Goal: Task Accomplishment & Management: Complete application form

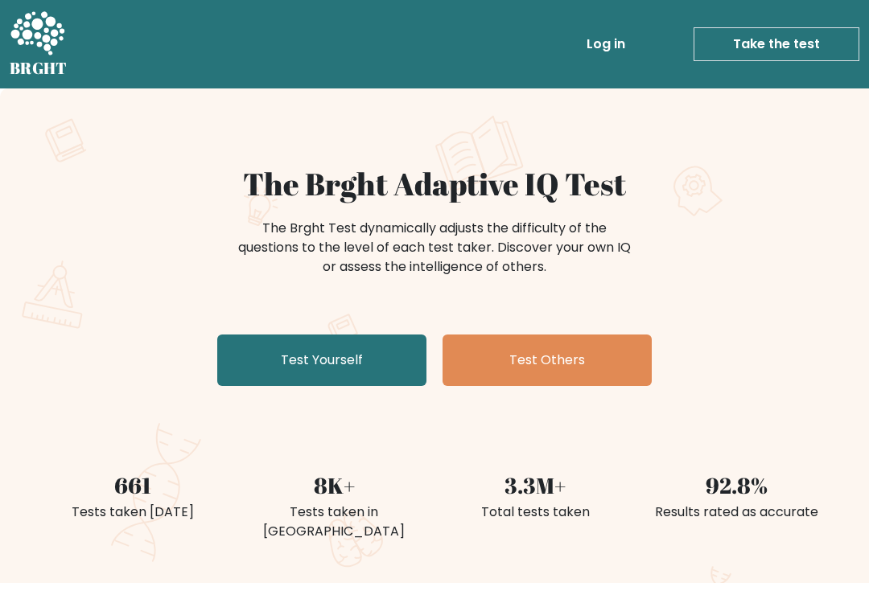
click at [366, 377] on link "Test Yourself" at bounding box center [321, 360] width 209 height 51
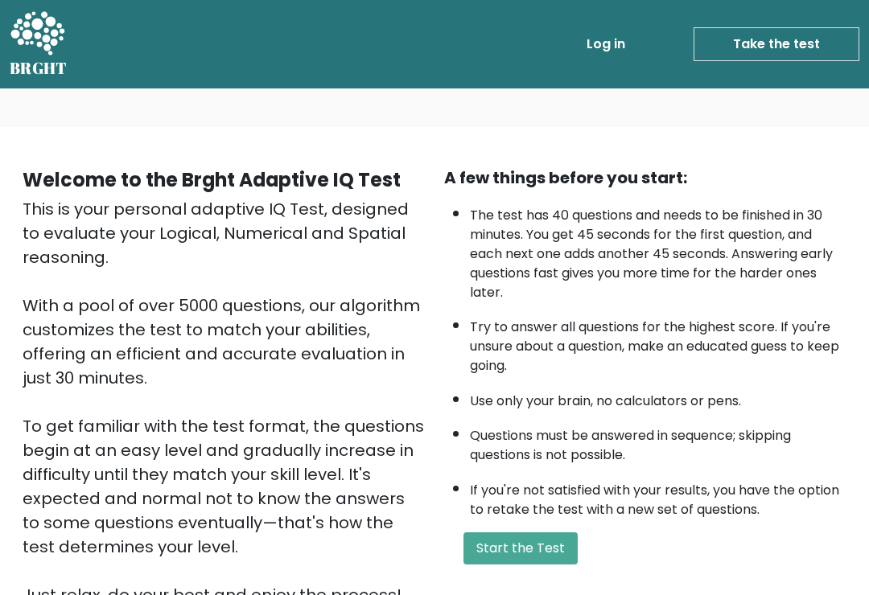
click at [558, 565] on button "Start the Test" at bounding box center [520, 549] width 114 height 32
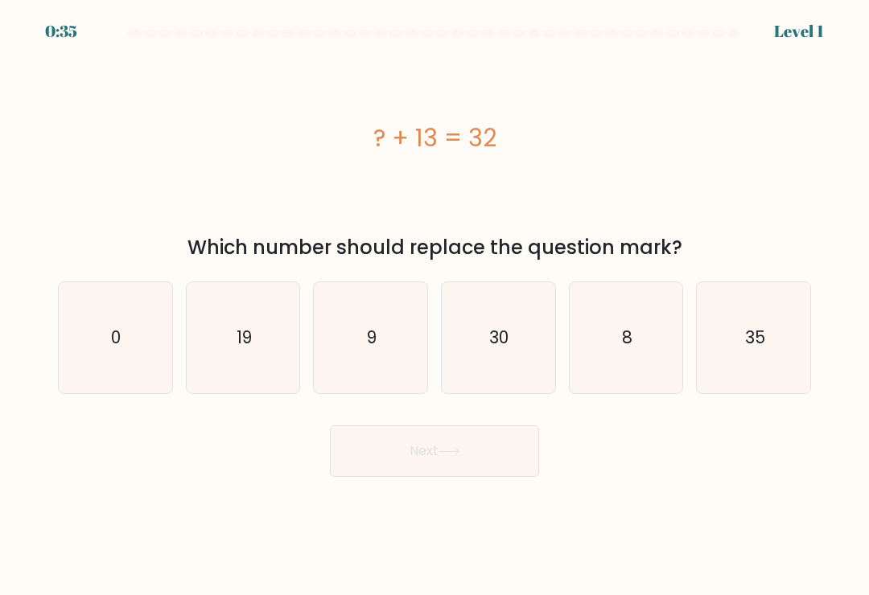
click at [259, 352] on icon "19" at bounding box center [242, 337] width 111 height 111
click at [434, 306] on input "b. 19" at bounding box center [434, 302] width 1 height 8
radio input "true"
click at [443, 448] on button "Next" at bounding box center [434, 451] width 209 height 51
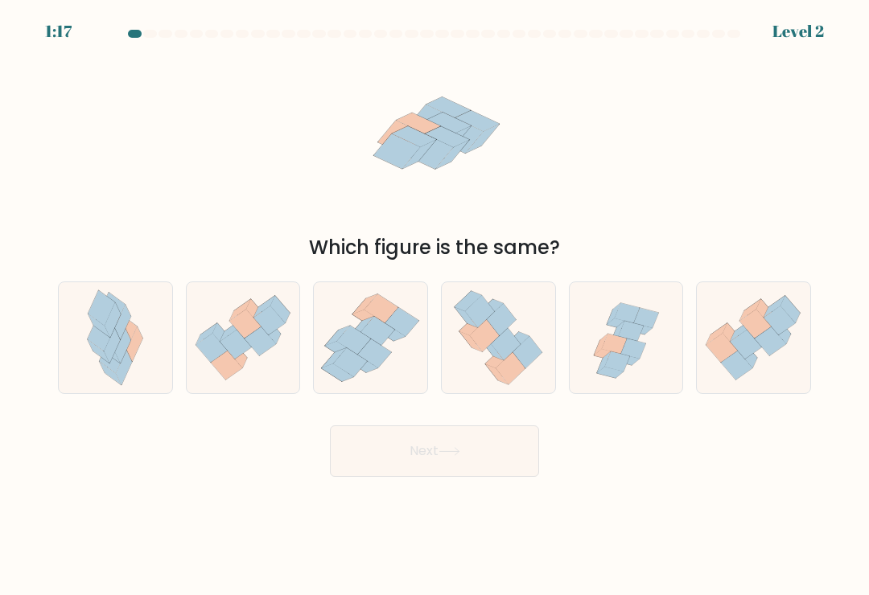
click at [624, 353] on icon at bounding box center [633, 349] width 26 height 20
click at [435, 306] on input "e." at bounding box center [434, 302] width 1 height 8
radio input "true"
click at [499, 450] on button "Next" at bounding box center [434, 451] width 209 height 51
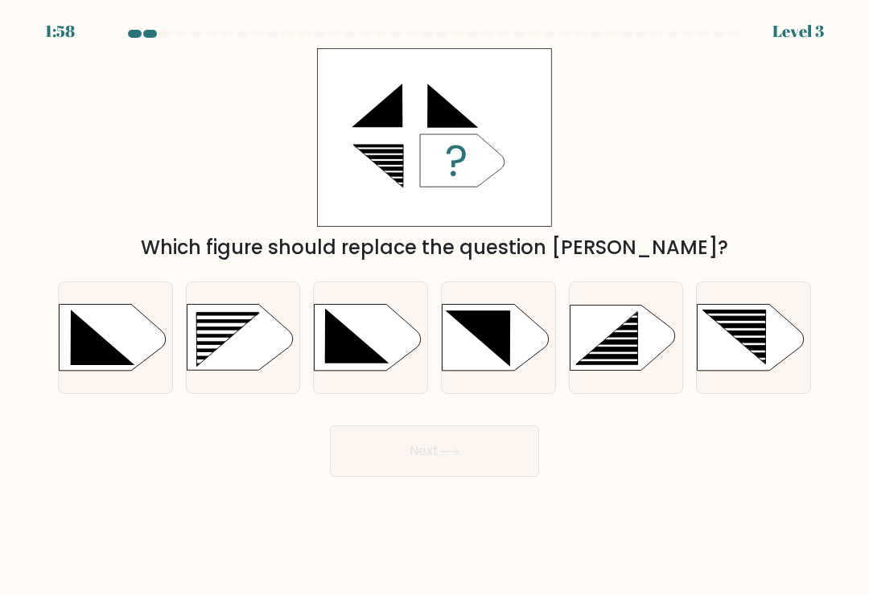
click at [739, 362] on icon at bounding box center [751, 338] width 106 height 66
click at [435, 306] on input "f." at bounding box center [434, 302] width 1 height 8
radio input "true"
click at [489, 447] on button "Next" at bounding box center [434, 451] width 209 height 51
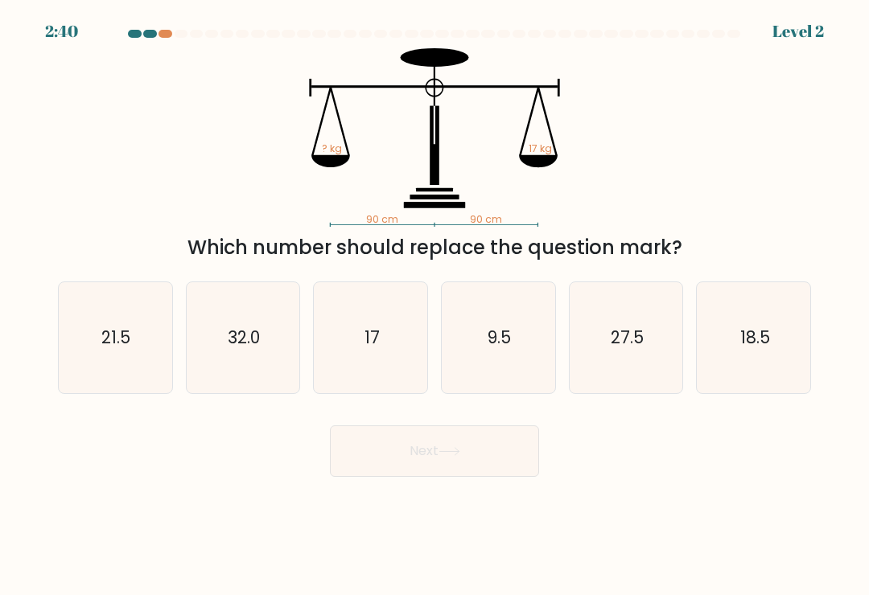
click at [389, 368] on icon "17" at bounding box center [370, 337] width 111 height 111
click at [434, 306] on input "c. 17" at bounding box center [434, 302] width 1 height 8
radio input "true"
click at [450, 452] on button "Next" at bounding box center [434, 451] width 209 height 51
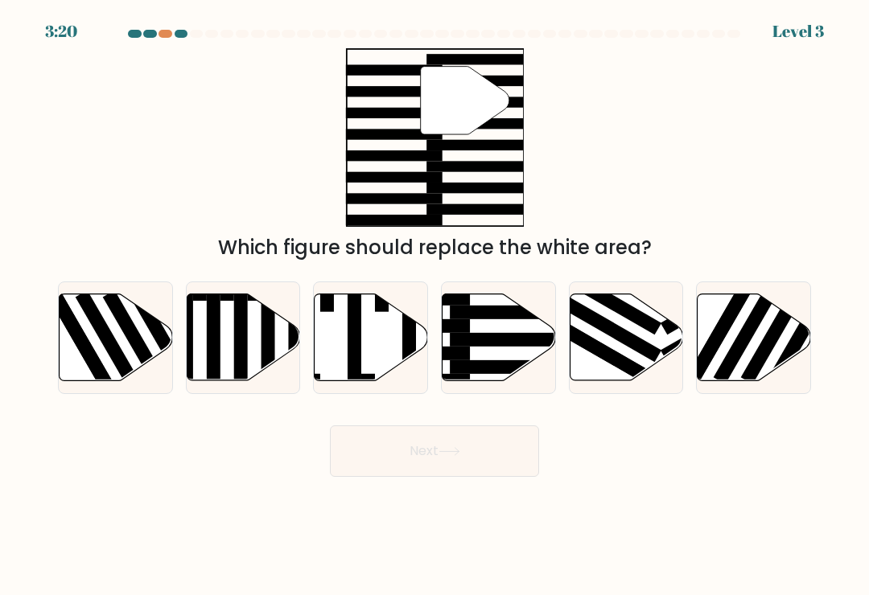
click at [504, 347] on rect at bounding box center [511, 340] width 123 height 14
click at [435, 306] on input "d." at bounding box center [434, 302] width 1 height 8
radio input "true"
click at [488, 438] on button "Next" at bounding box center [434, 451] width 209 height 51
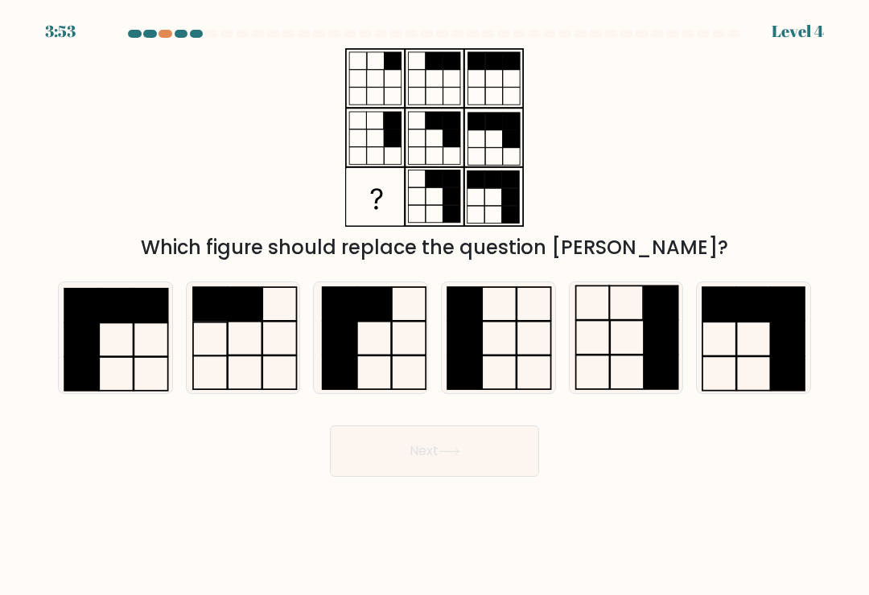
click at [624, 341] on icon at bounding box center [625, 337] width 111 height 111
click at [435, 306] on input "e." at bounding box center [434, 302] width 1 height 8
radio input "true"
click at [476, 445] on button "Next" at bounding box center [434, 451] width 209 height 51
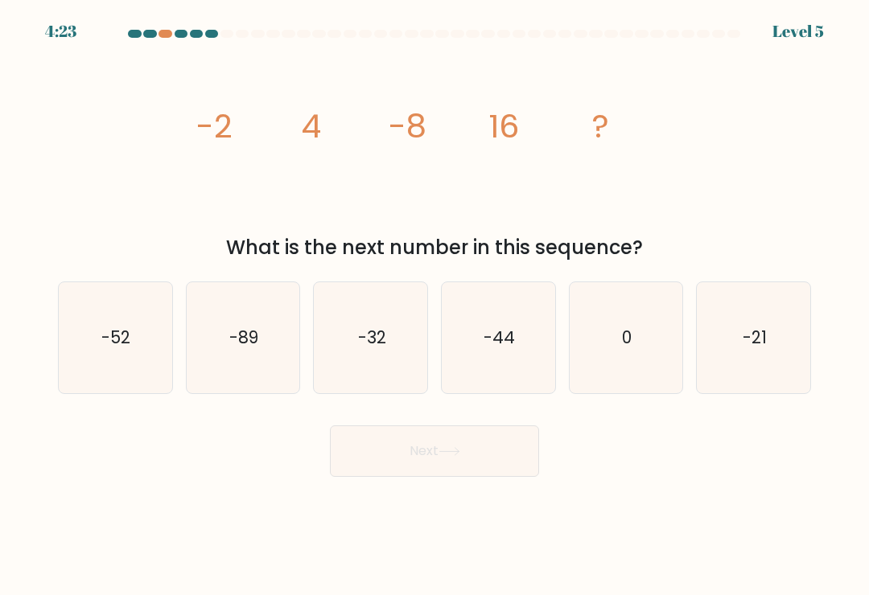
click at [381, 327] on icon "-32" at bounding box center [370, 337] width 111 height 111
click at [434, 306] on input "c. -32" at bounding box center [434, 302] width 1 height 8
radio input "true"
click at [480, 454] on button "Next" at bounding box center [434, 451] width 209 height 51
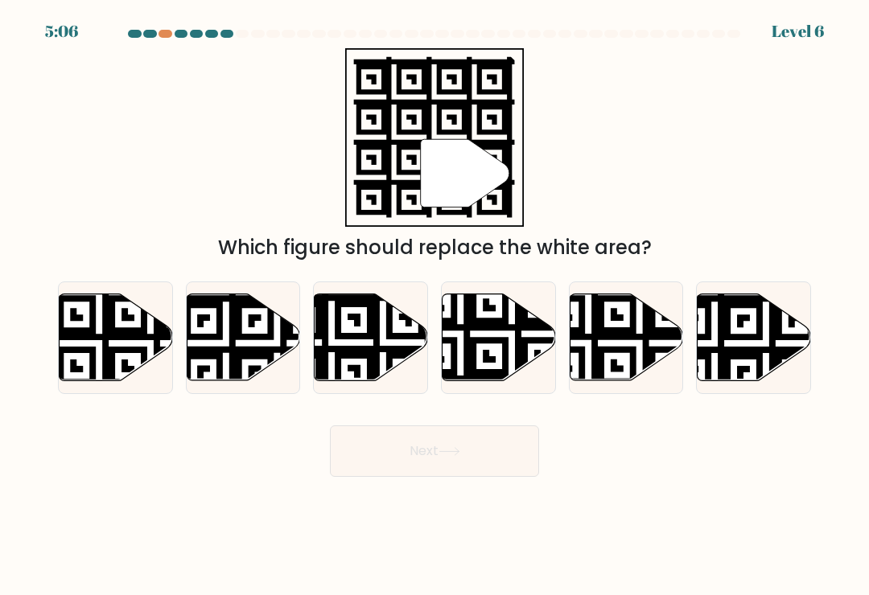
click at [376, 364] on icon at bounding box center [331, 291] width 205 height 205
click at [434, 306] on input "c." at bounding box center [434, 302] width 1 height 8
radio input "true"
click at [470, 456] on button "Next" at bounding box center [434, 451] width 209 height 51
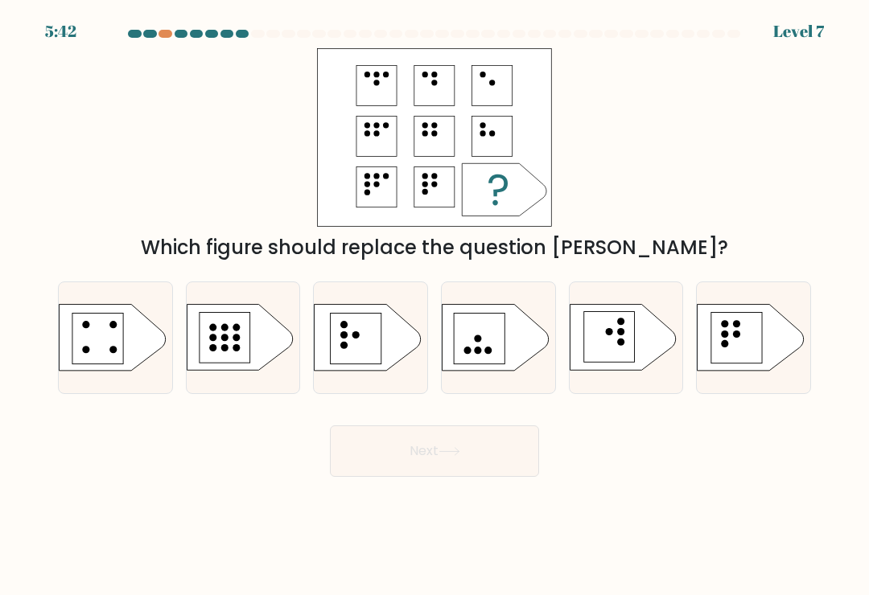
click at [382, 354] on icon at bounding box center [368, 338] width 106 height 66
click at [434, 306] on input "c." at bounding box center [434, 302] width 1 height 8
radio input "true"
click at [465, 456] on button "Next" at bounding box center [434, 451] width 209 height 51
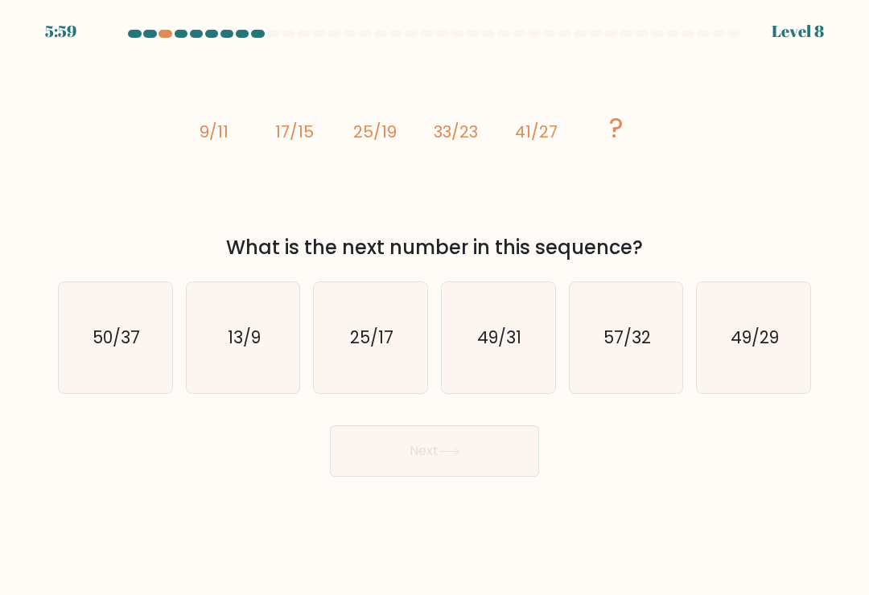
click at [620, 360] on icon "57/32" at bounding box center [625, 337] width 111 height 111
click at [435, 306] on input "e. 57/32" at bounding box center [434, 302] width 1 height 8
radio input "true"
click at [472, 442] on button "Next" at bounding box center [434, 451] width 209 height 51
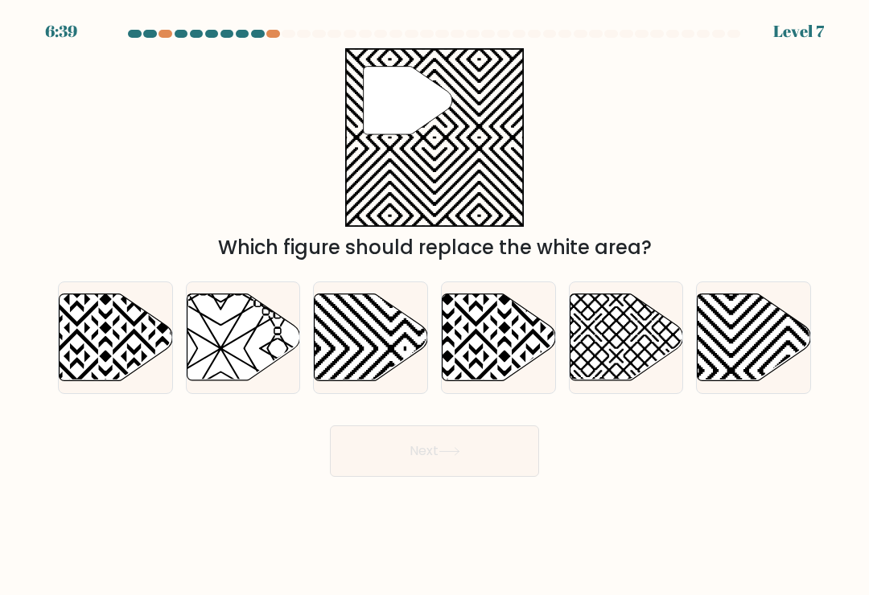
click at [395, 360] on icon at bounding box center [405, 292] width 229 height 229
click at [434, 306] on input "c." at bounding box center [434, 302] width 1 height 8
radio input "true"
click at [488, 436] on button "Next" at bounding box center [434, 451] width 209 height 51
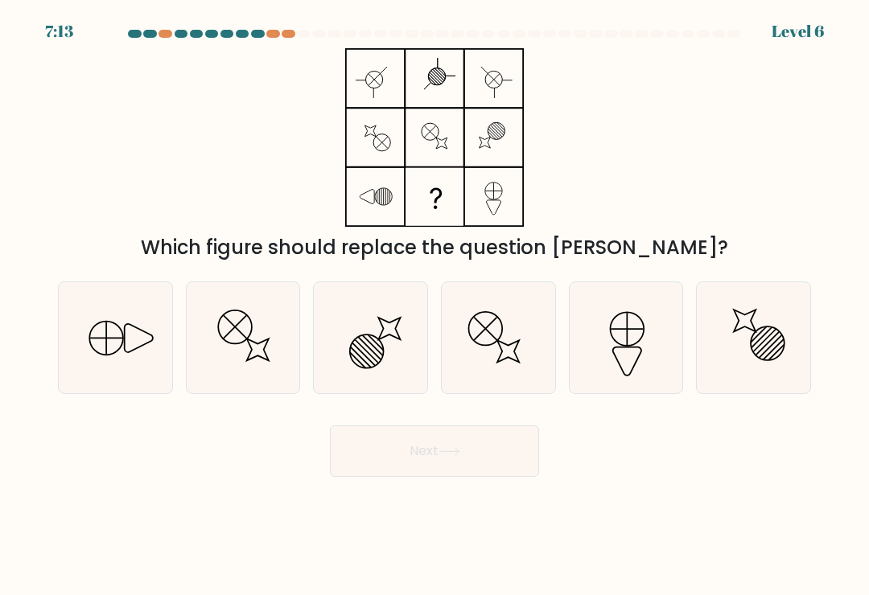
click at [130, 345] on icon at bounding box center [115, 337] width 111 height 111
click at [434, 306] on input "a." at bounding box center [434, 302] width 1 height 8
radio input "true"
click at [486, 455] on button "Next" at bounding box center [434, 451] width 209 height 51
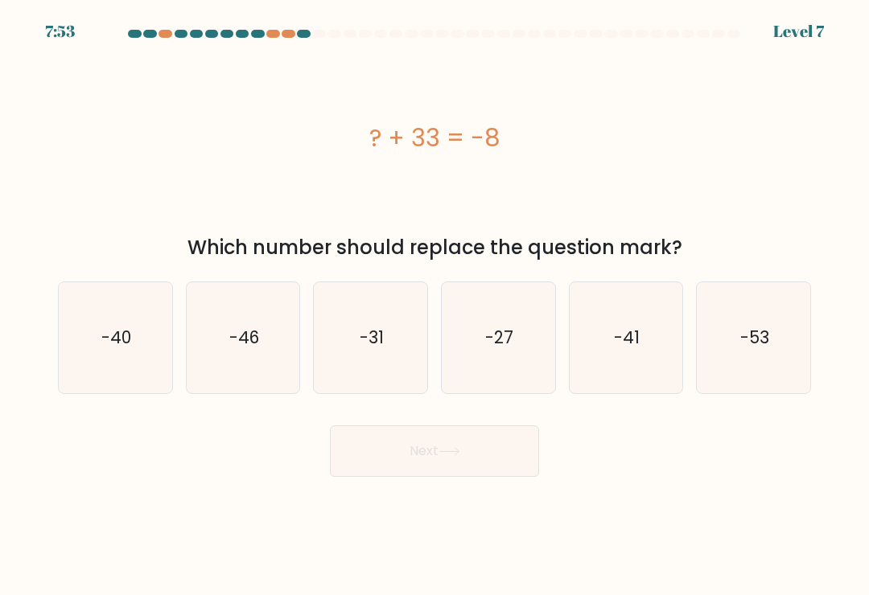
click at [146, 324] on icon "-40" at bounding box center [115, 337] width 111 height 111
click at [434, 306] on input "a. -40" at bounding box center [434, 302] width 1 height 8
radio input "true"
click at [430, 455] on button "Next" at bounding box center [434, 451] width 209 height 51
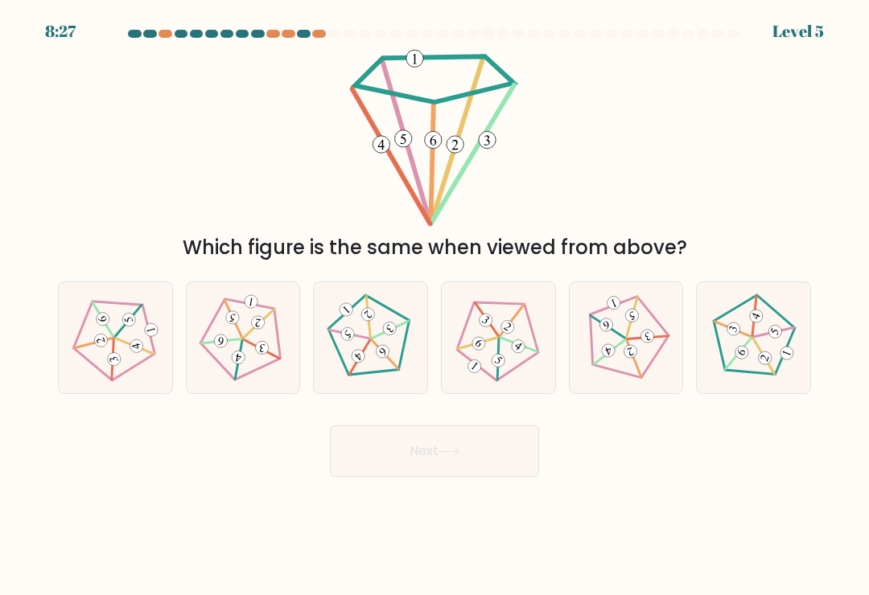
click at [373, 360] on icon at bounding box center [370, 338] width 89 height 89
click at [434, 306] on input "c." at bounding box center [434, 302] width 1 height 8
radio input "true"
click at [451, 452] on button "Next" at bounding box center [434, 451] width 209 height 51
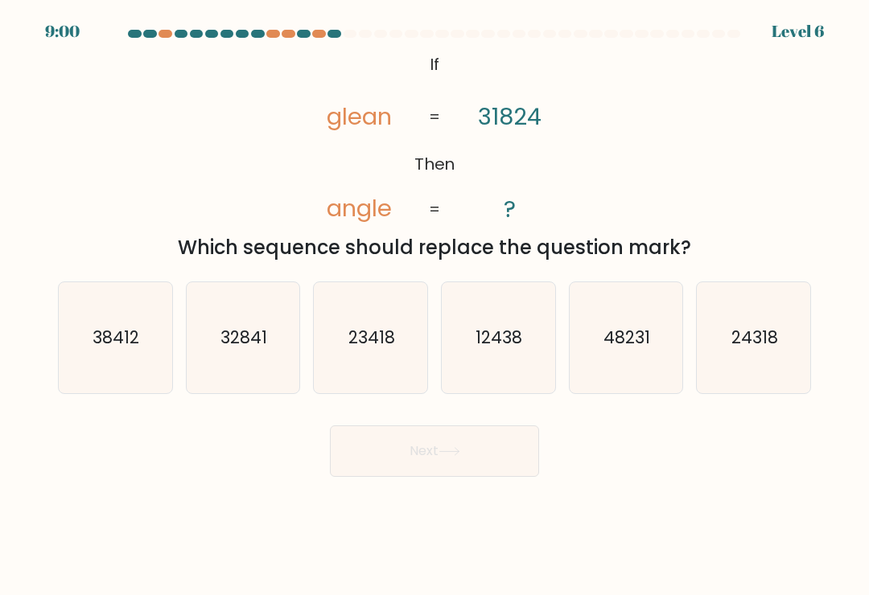
click at [755, 329] on icon "24318" at bounding box center [753, 337] width 111 height 111
click at [435, 306] on input "f. 24318" at bounding box center [434, 302] width 1 height 8
radio input "true"
click at [486, 445] on button "Next" at bounding box center [434, 451] width 209 height 51
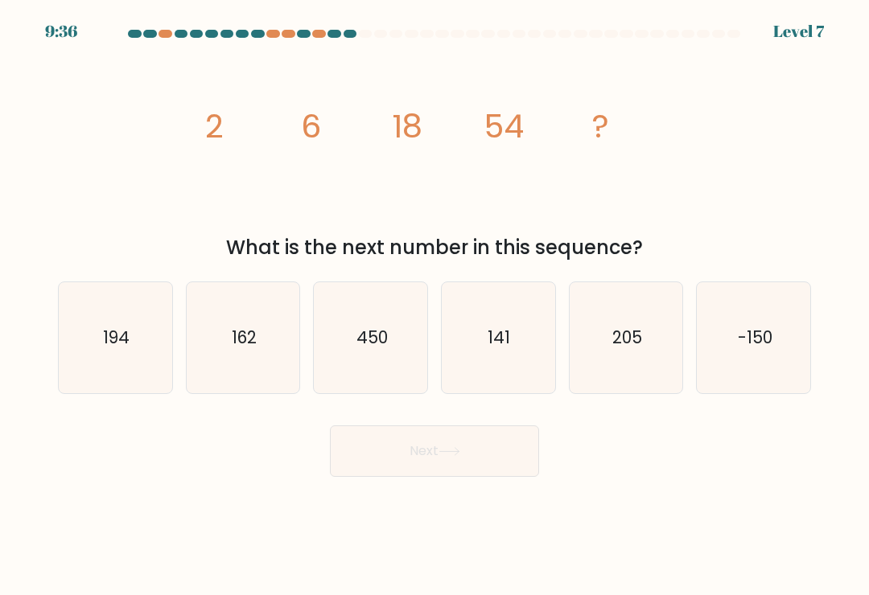
click at [117, 349] on text "194" at bounding box center [116, 337] width 27 height 23
click at [434, 306] on input "a. 194" at bounding box center [434, 302] width 1 height 8
radio input "true"
click at [500, 365] on icon "141" at bounding box center [498, 337] width 111 height 111
click at [435, 306] on input "d. 141" at bounding box center [434, 302] width 1 height 8
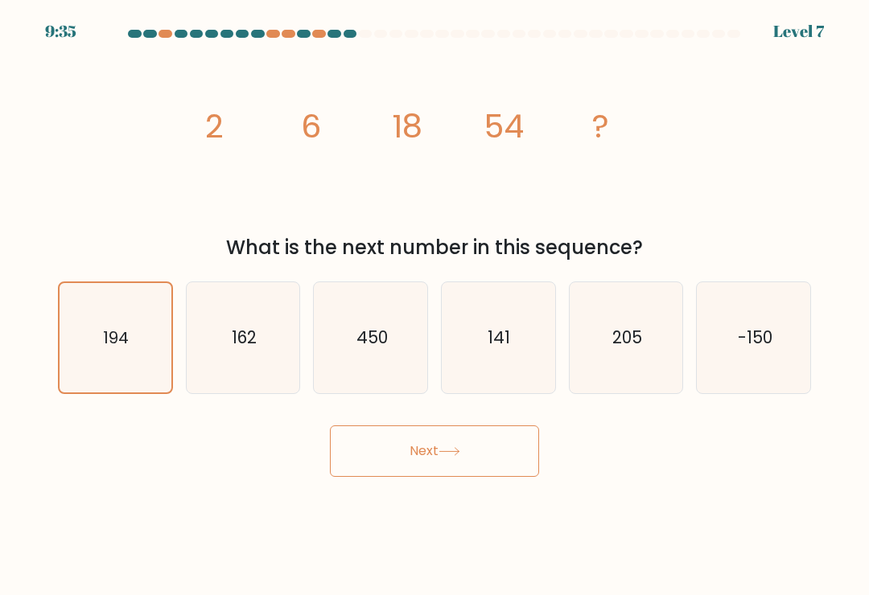
radio input "true"
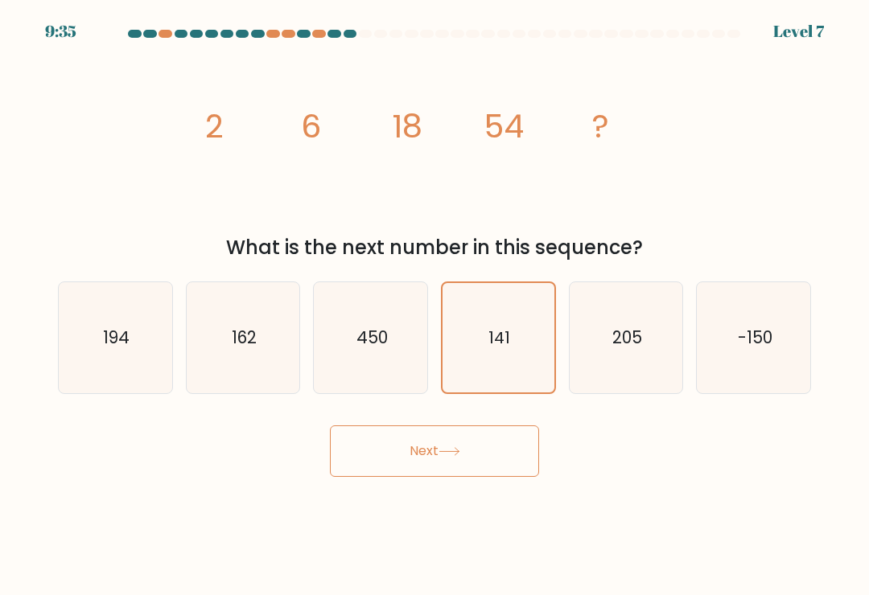
click at [493, 461] on button "Next" at bounding box center [434, 451] width 209 height 51
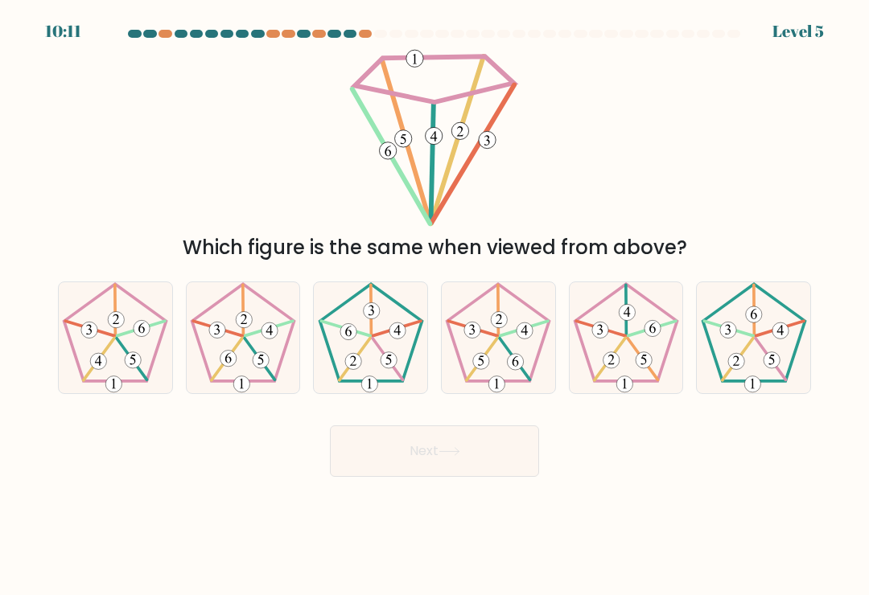
click at [614, 368] on 764 at bounding box center [611, 360] width 16 height 16
click at [435, 306] on input "e." at bounding box center [434, 302] width 1 height 8
radio input "true"
click at [488, 438] on button "Next" at bounding box center [434, 451] width 209 height 51
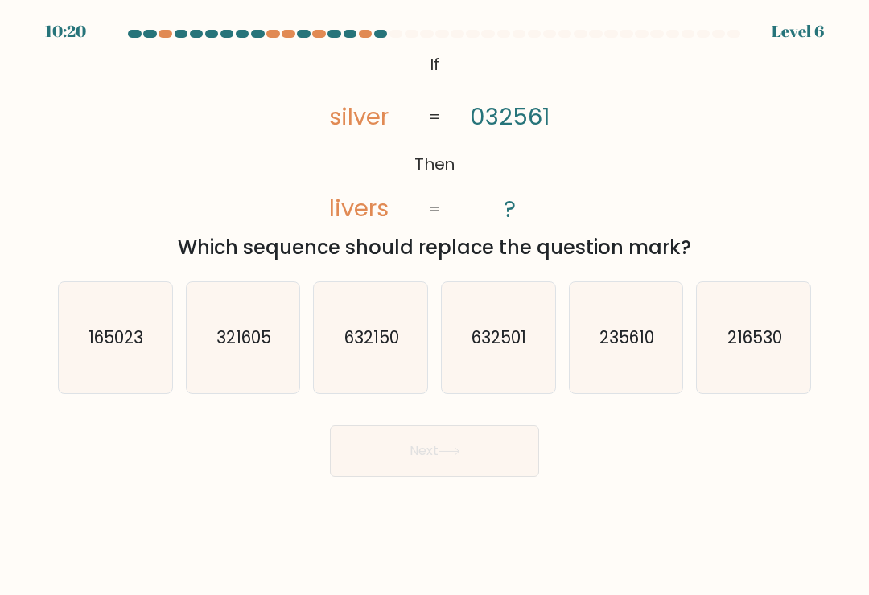
click at [636, 369] on icon "235610" at bounding box center [625, 337] width 111 height 111
click at [435, 306] on input "e. 235610" at bounding box center [434, 302] width 1 height 8
radio input "true"
click at [491, 454] on button "Next" at bounding box center [434, 451] width 209 height 51
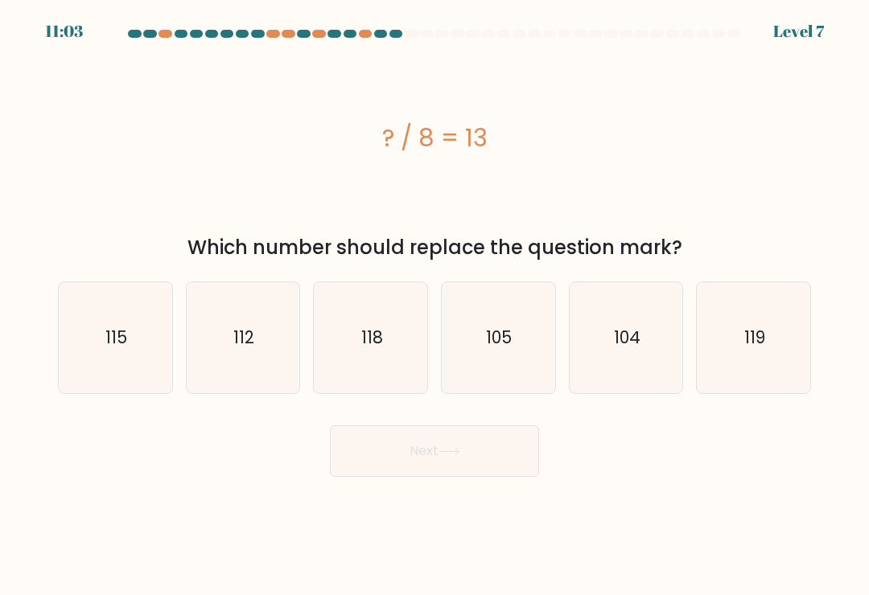
click at [510, 349] on text "105" at bounding box center [500, 337] width 26 height 23
click at [435, 306] on input "d. 105" at bounding box center [434, 302] width 1 height 8
radio input "true"
click at [487, 443] on button "Next" at bounding box center [434, 451] width 209 height 51
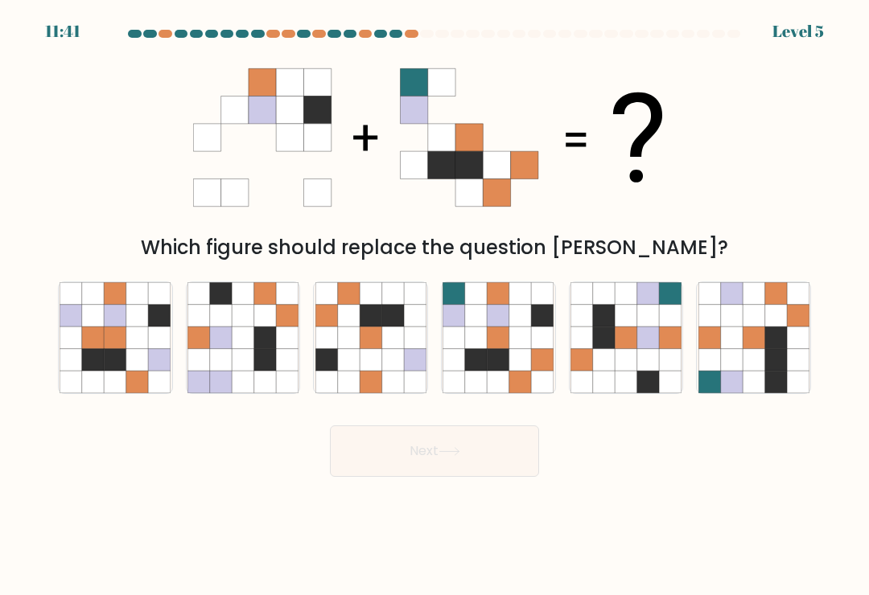
click at [523, 371] on icon at bounding box center [520, 360] width 22 height 22
click at [435, 306] on input "d." at bounding box center [434, 302] width 1 height 8
radio input "true"
click at [474, 450] on button "Next" at bounding box center [434, 451] width 209 height 51
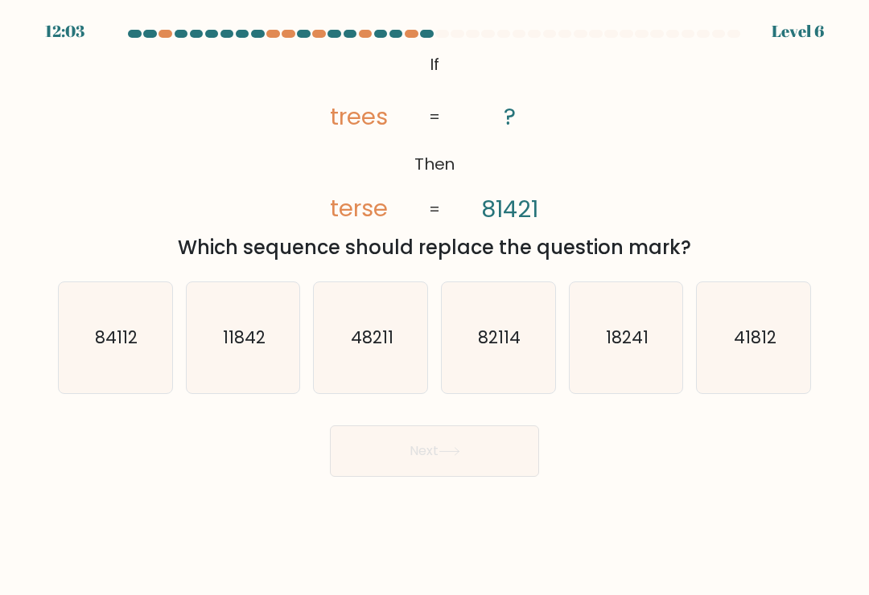
click at [142, 335] on icon "84112" at bounding box center [115, 337] width 111 height 111
click at [434, 306] on input "a. 84112" at bounding box center [434, 302] width 1 height 8
radio input "true"
click at [440, 465] on button "Next" at bounding box center [434, 451] width 209 height 51
